Goal: Complete application form

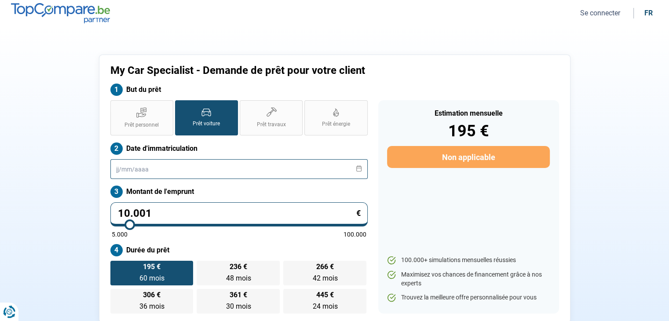
click at [174, 173] on input "text" at bounding box center [238, 169] width 257 height 20
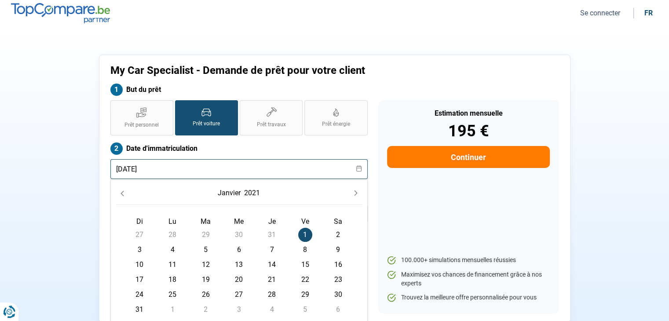
type input "[DATE]"
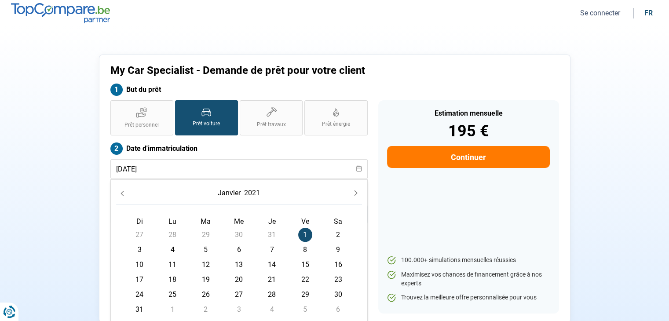
click at [307, 235] on span "1" at bounding box center [305, 235] width 14 height 14
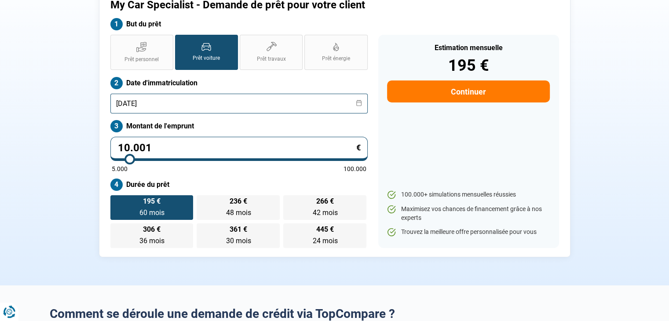
scroll to position [88, 0]
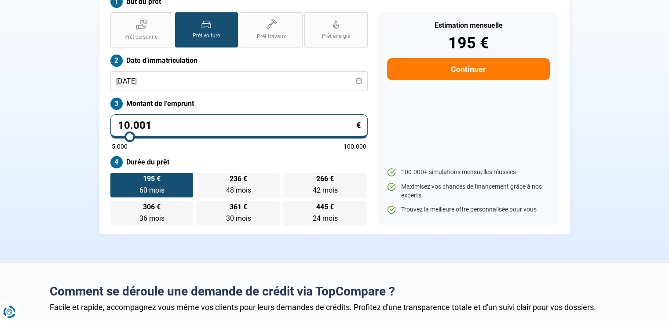
drag, startPoint x: 162, startPoint y: 121, endPoint x: 106, endPoint y: 138, distance: 58.9
click at [106, 138] on div "Prêt personnel Prêt voiture Prêt travaux Prêt énergie Prêt voiture Date d'immat…" at bounding box center [239, 118] width 268 height 213
type input "3"
type input "5000"
type input "34"
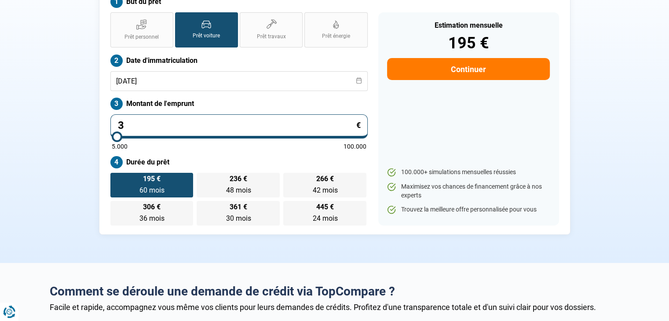
type input "5000"
type input "346"
type input "5000"
type input "3.469"
type input "5000"
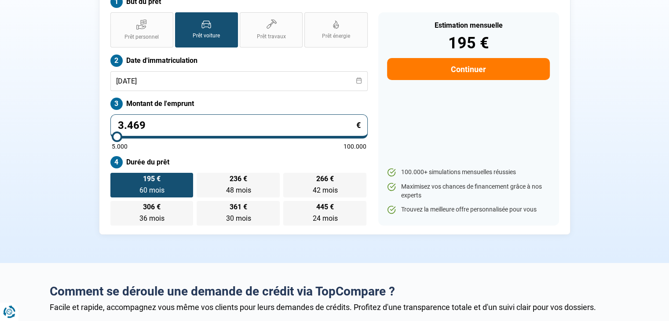
type input "34.690"
type input "34750"
type input "34.690"
type input "34750"
click at [225, 164] on label "Durée du prêt" at bounding box center [238, 162] width 257 height 12
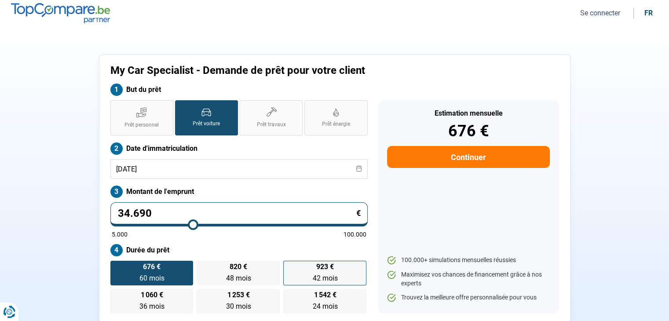
scroll to position [44, 0]
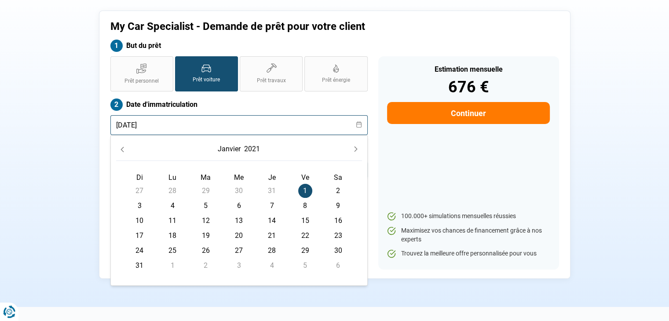
click at [178, 127] on input "[DATE]" at bounding box center [238, 125] width 257 height 20
click at [176, 208] on span "3" at bounding box center [172, 206] width 14 height 14
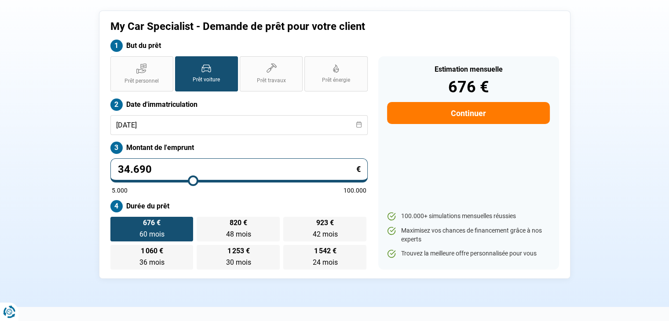
click at [217, 136] on div "Prêt personnel Prêt voiture Prêt travaux Prêt énergie Prêt voiture Date d'immat…" at bounding box center [239, 162] width 268 height 213
click at [222, 124] on input "[DATE]" at bounding box center [238, 125] width 257 height 20
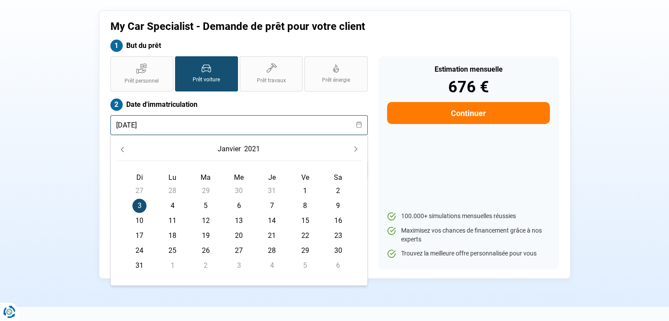
click at [122, 125] on input "[DATE]" at bounding box center [238, 125] width 257 height 20
type input "[DATE]"
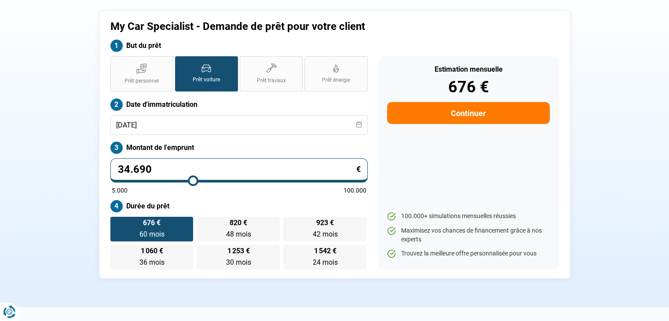
click at [56, 162] on div "My Car Specialist - Demande de prêt pour votre client But du prêt Prêt personne…" at bounding box center [334, 145] width 581 height 268
click at [211, 195] on div "Prêt personnel Prêt voiture Prêt travaux Prêt énergie Prêt voiture Date d'immat…" at bounding box center [239, 162] width 268 height 213
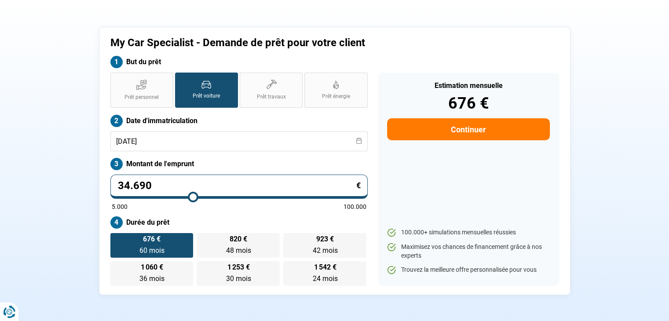
scroll to position [0, 0]
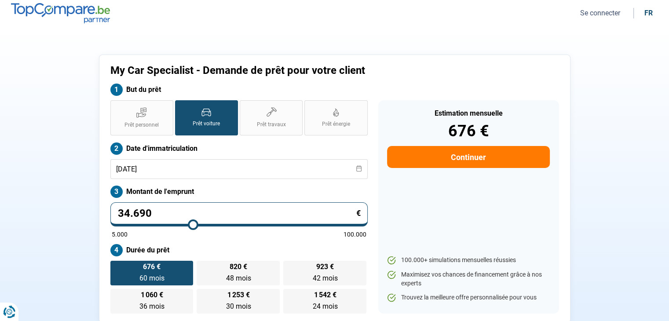
click at [488, 157] on button "Continuer" at bounding box center [468, 157] width 162 height 22
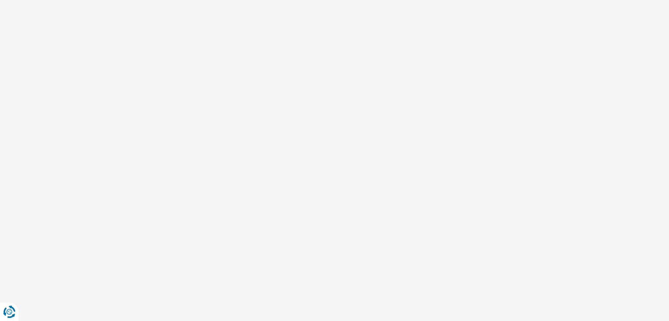
select select "32"
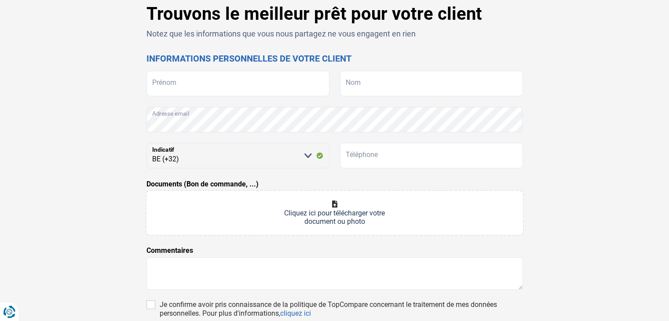
scroll to position [88, 0]
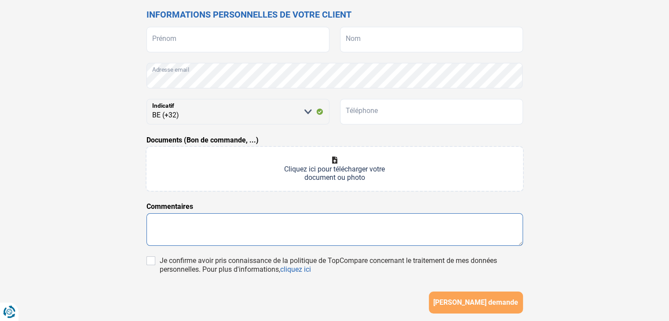
click at [192, 224] on textarea at bounding box center [335, 229] width 377 height 33
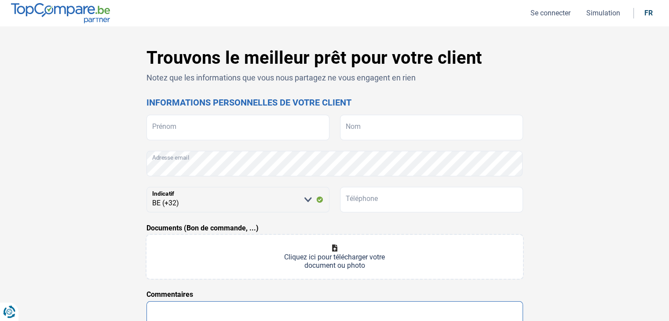
scroll to position [44, 0]
